Goal: Information Seeking & Learning: Learn about a topic

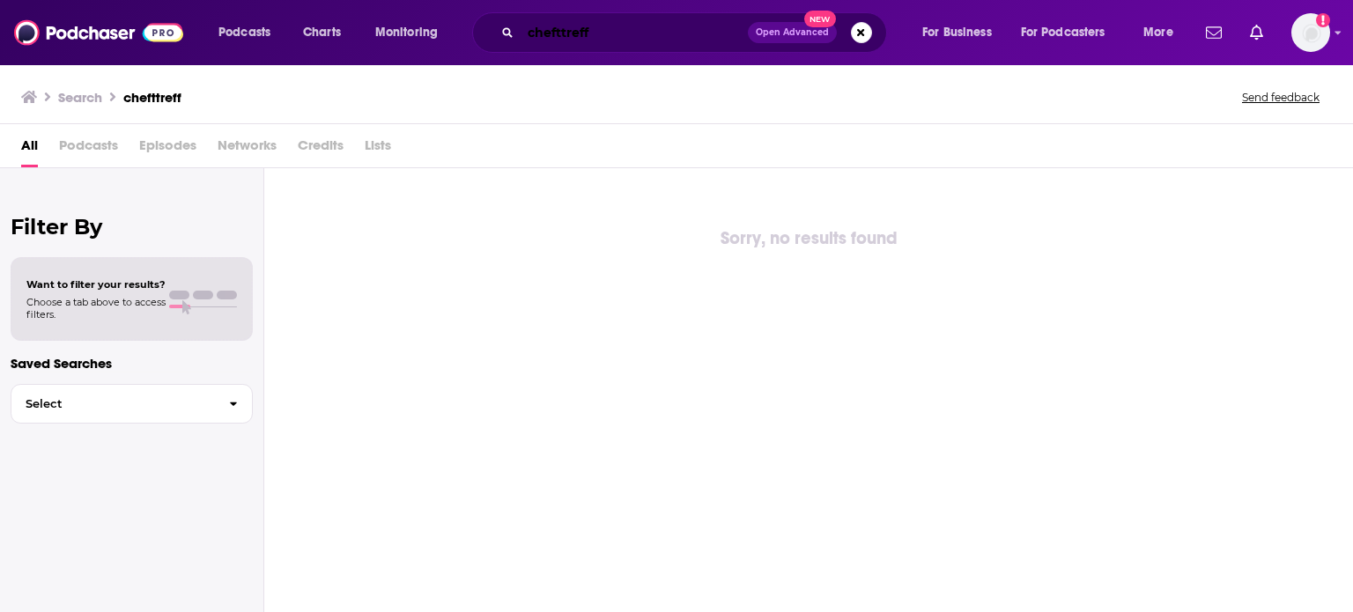
click at [559, 27] on input "chefttreff" at bounding box center [634, 33] width 227 height 28
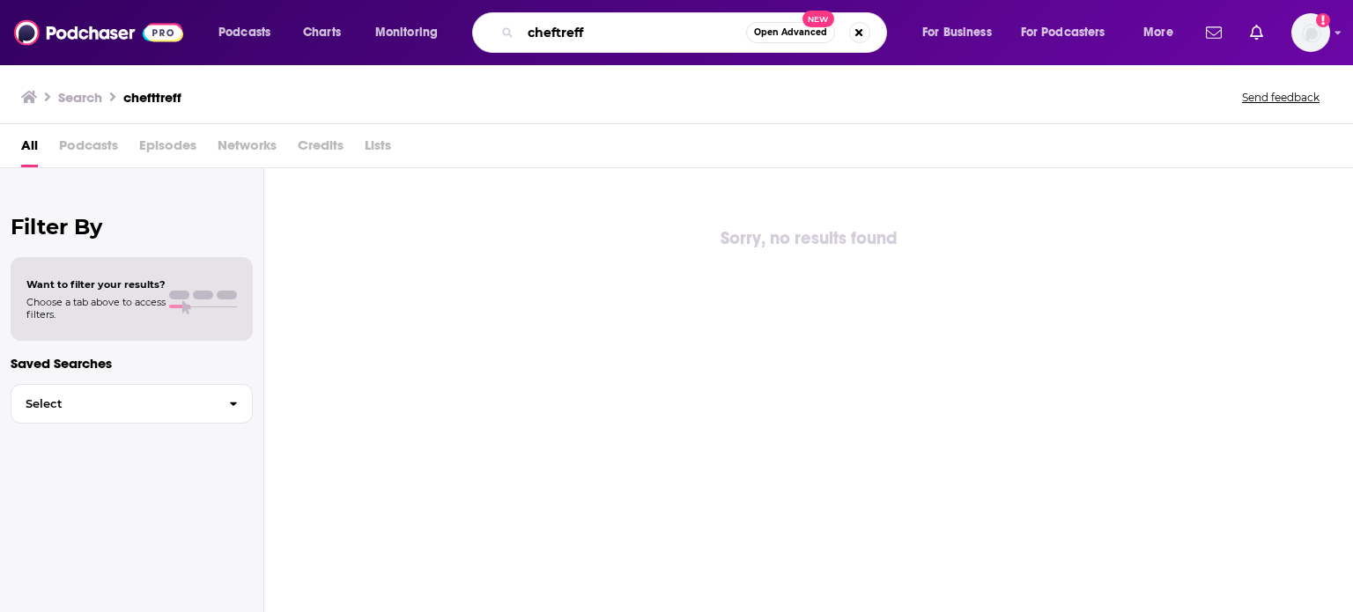
type input "cheftreff"
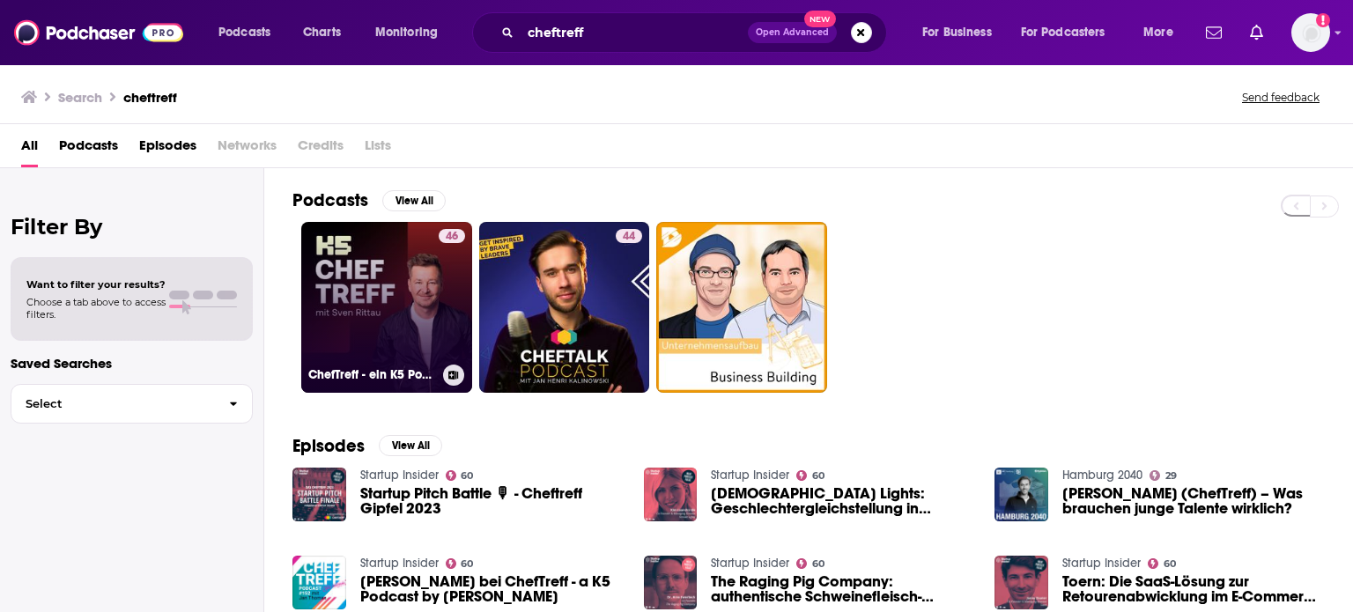
click at [432, 292] on link "46 ChefTreff - ein K5 Podcast [PERSON_NAME]" at bounding box center [386, 307] width 171 height 171
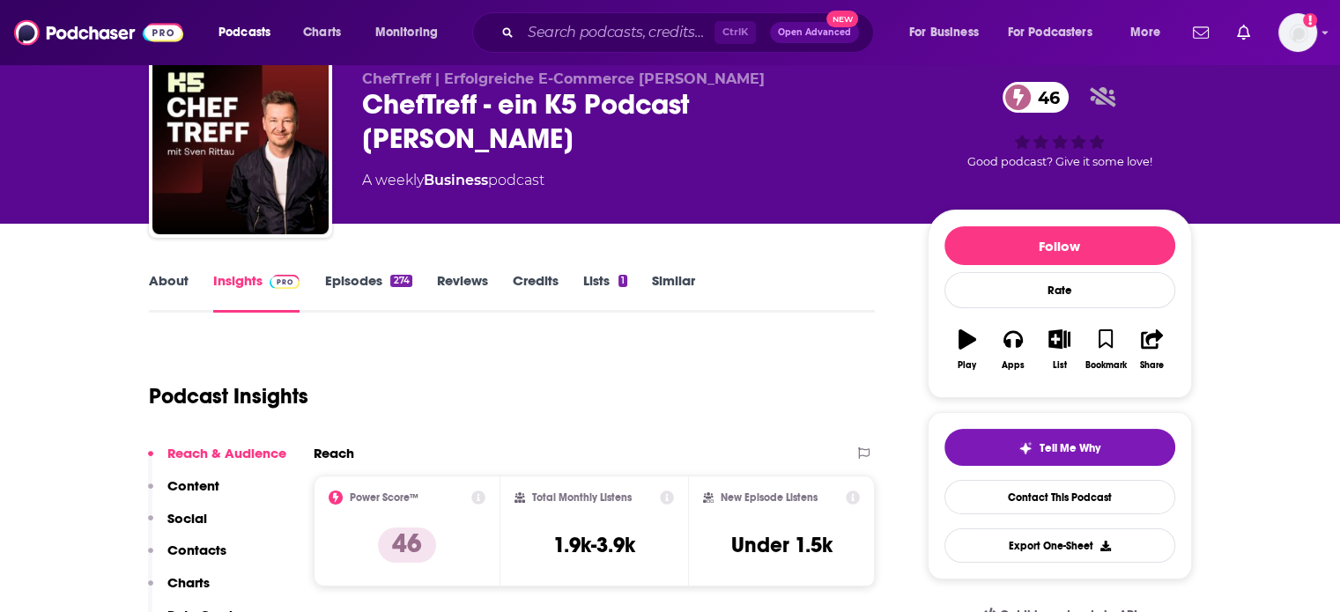
scroll to position [63, 0]
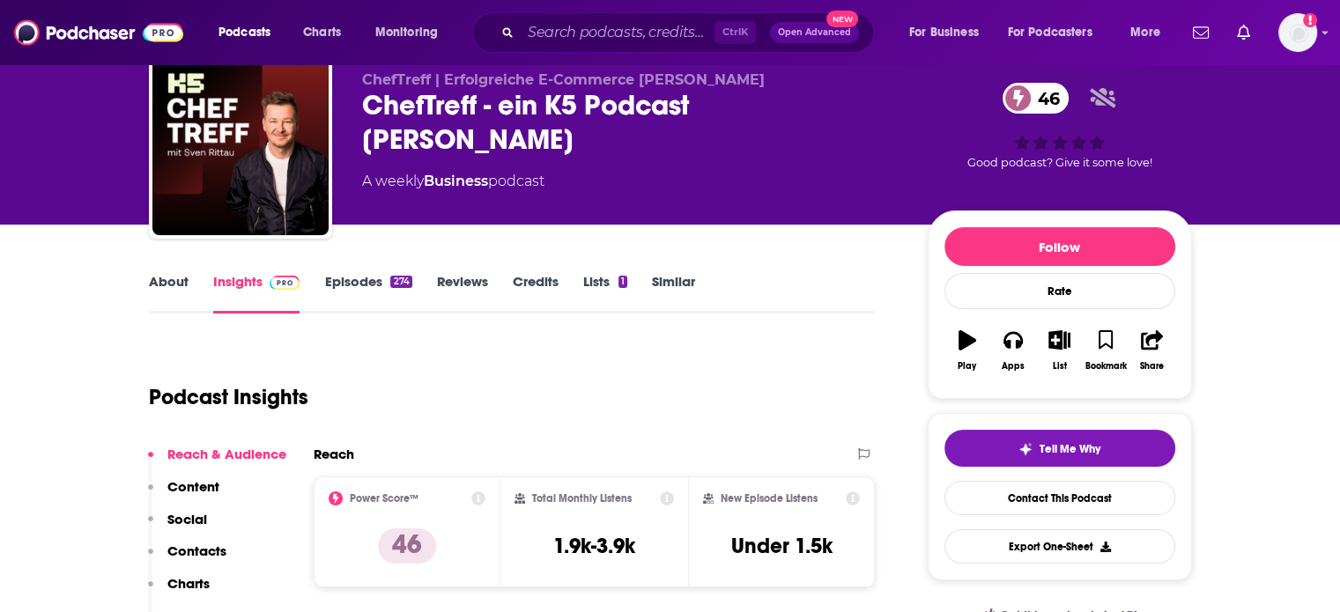
click at [605, 38] on input "Search podcasts, credits, & more..." at bounding box center [618, 33] width 194 height 28
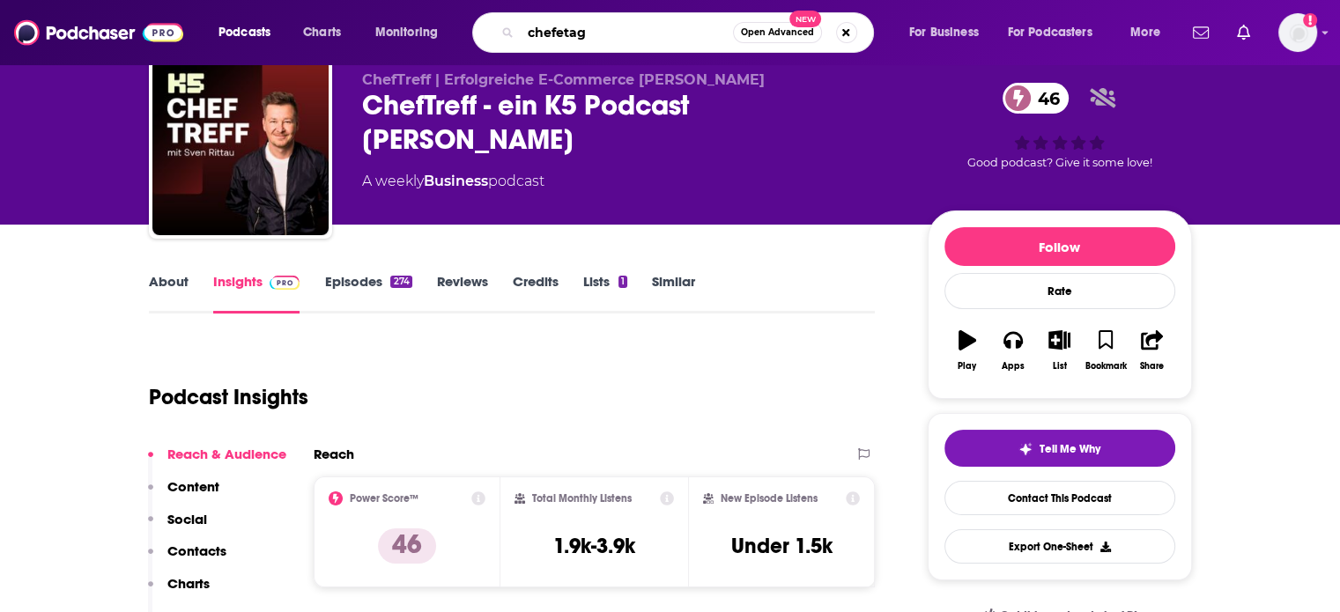
type input "chefetage"
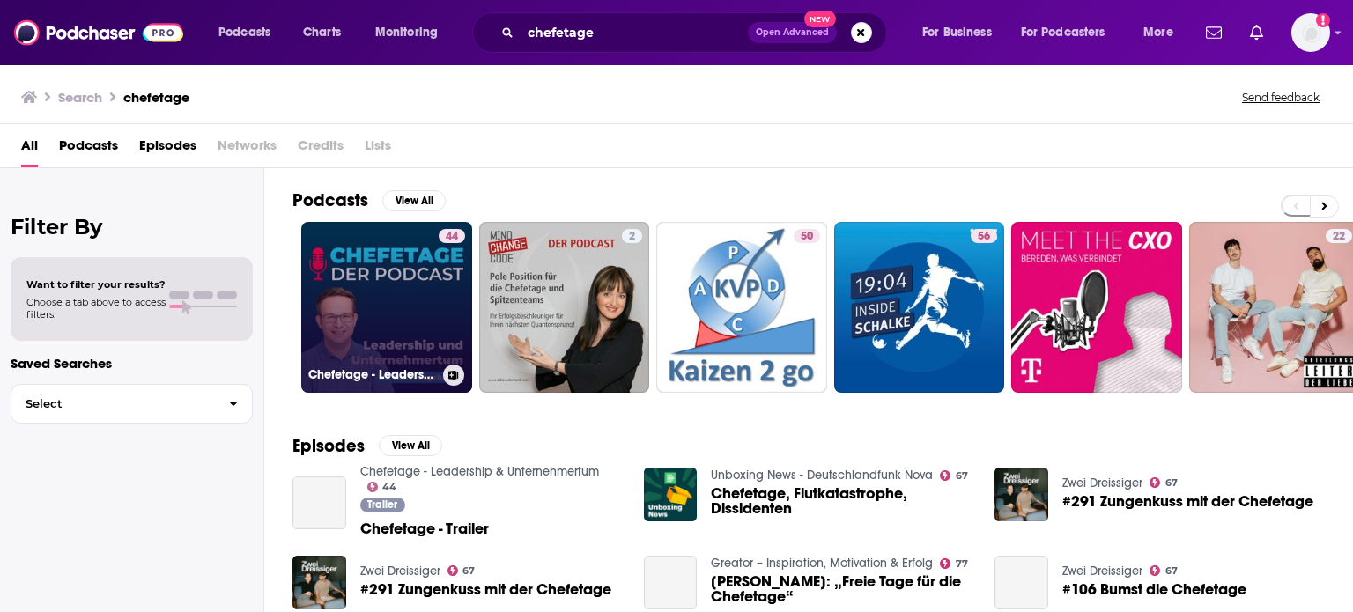
click at [430, 281] on link "44 Chefetage - Leadership & Unternehmertum" at bounding box center [386, 307] width 171 height 171
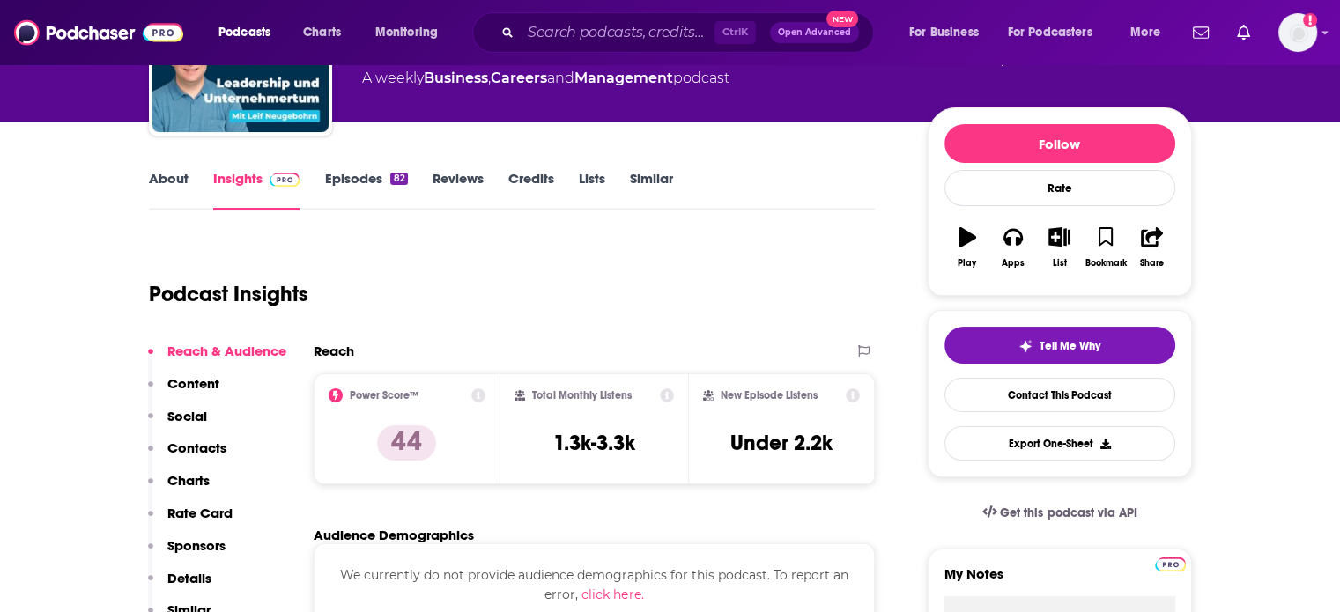
scroll to position [158, 0]
